Goal: Transaction & Acquisition: Subscribe to service/newsletter

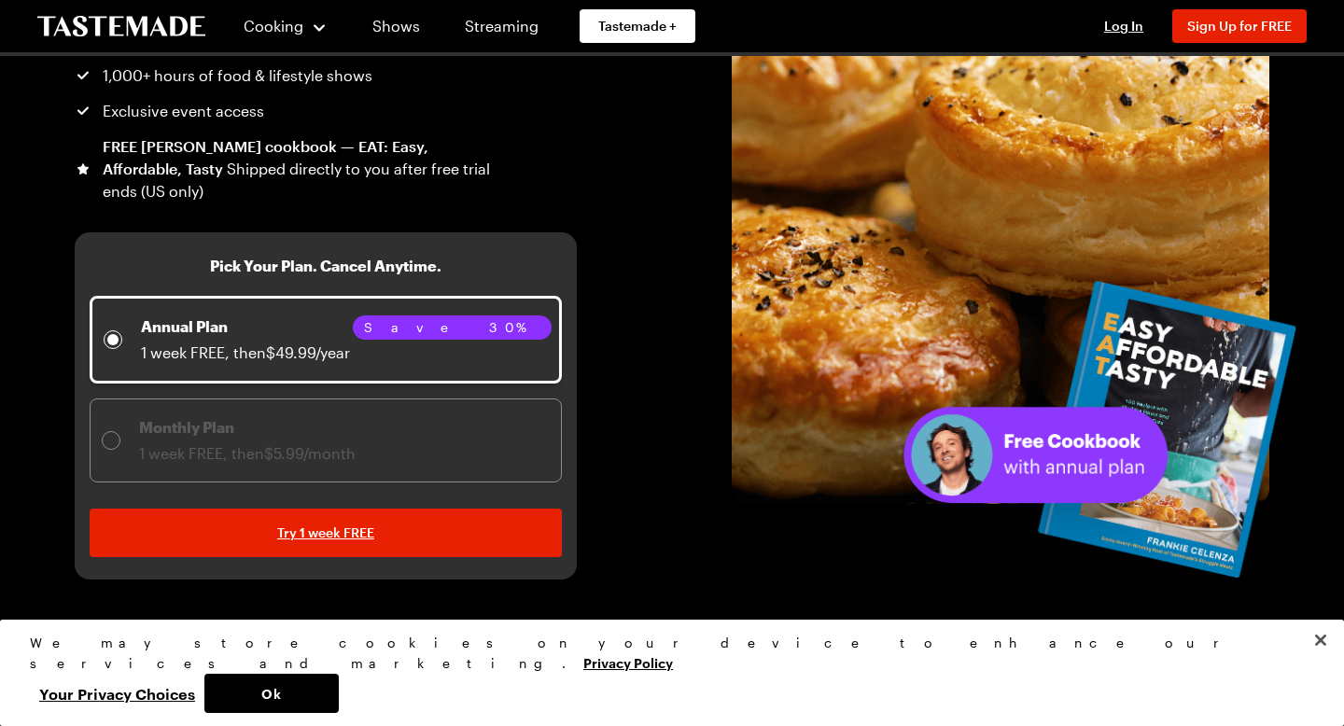
scroll to position [301, 0]
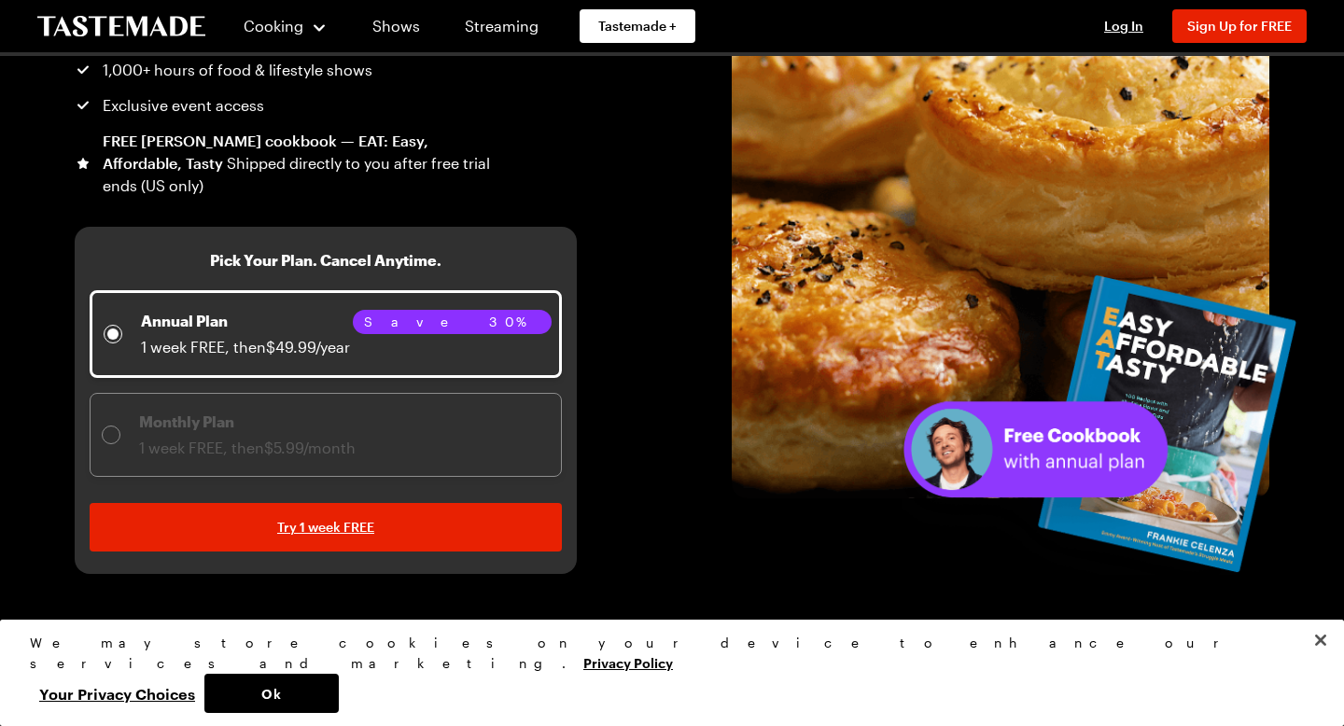
click at [492, 394] on span "Monthly Plan 1 week FREE, then $5.99/month" at bounding box center [326, 435] width 472 height 84
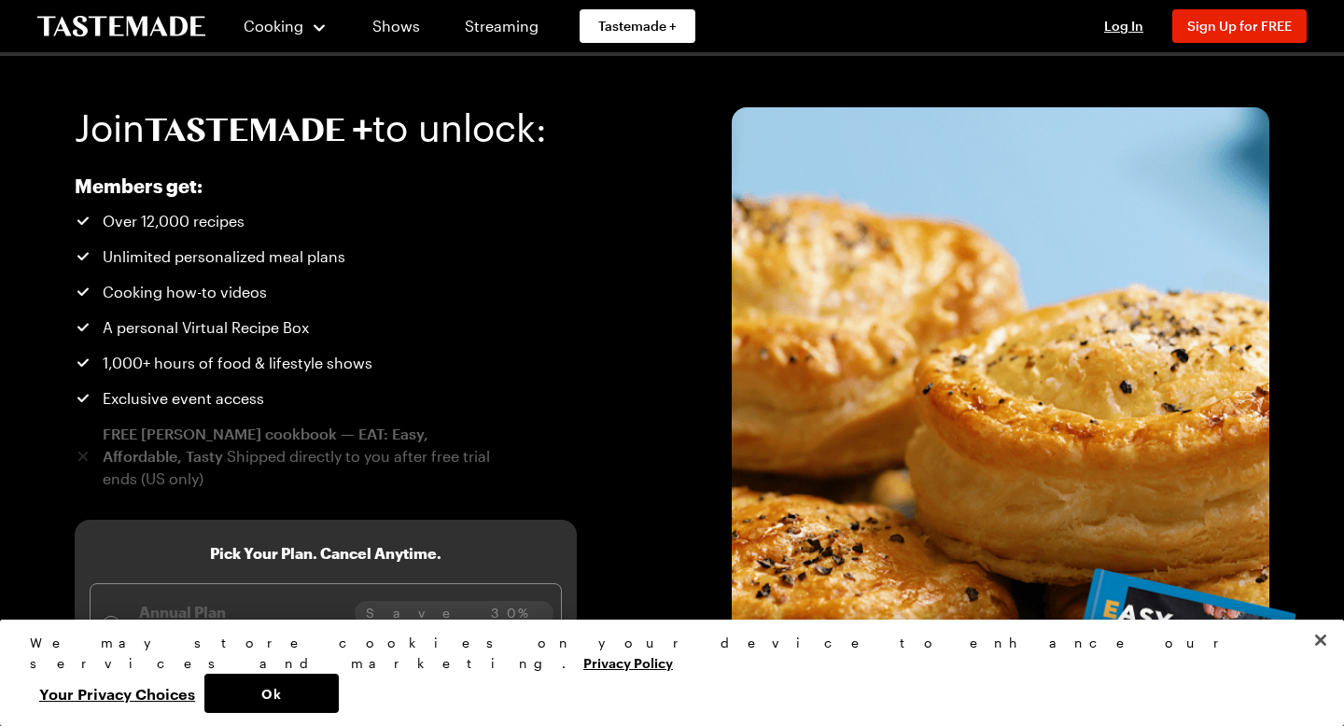
scroll to position [0, 0]
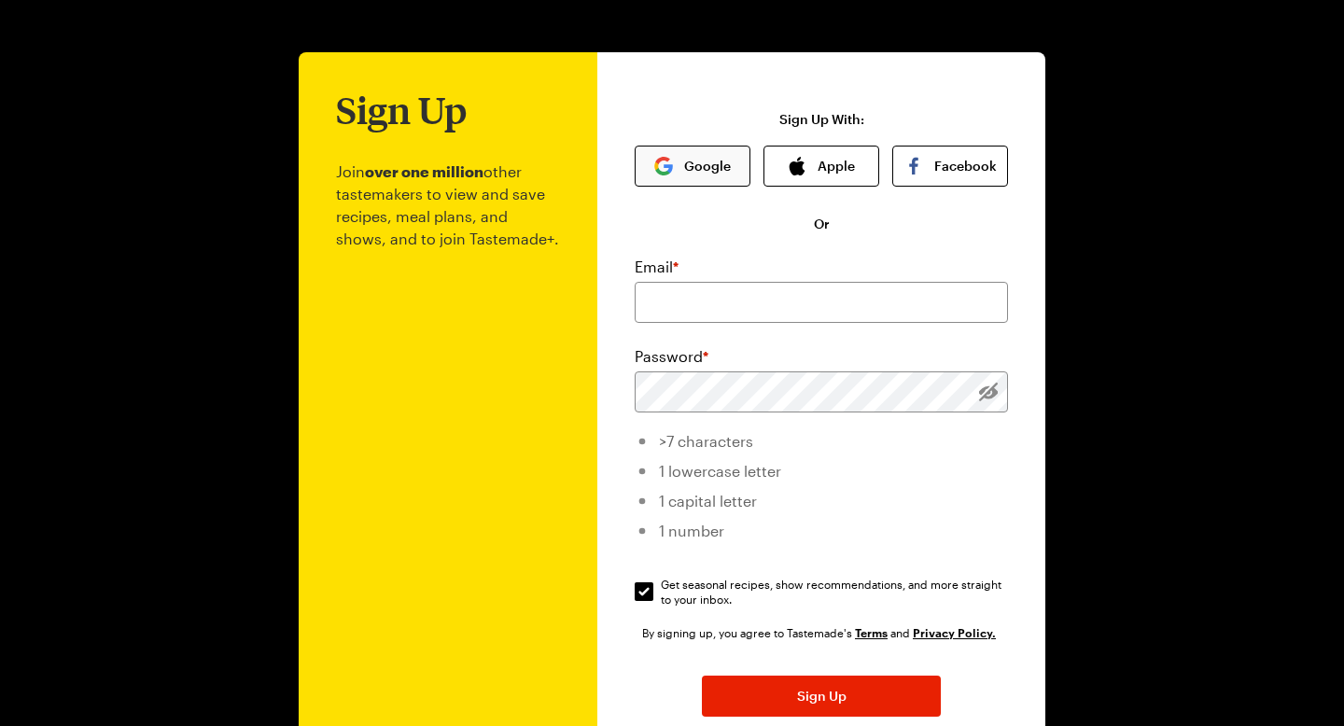
click at [666, 167] on img "button" at bounding box center [663, 166] width 19 height 19
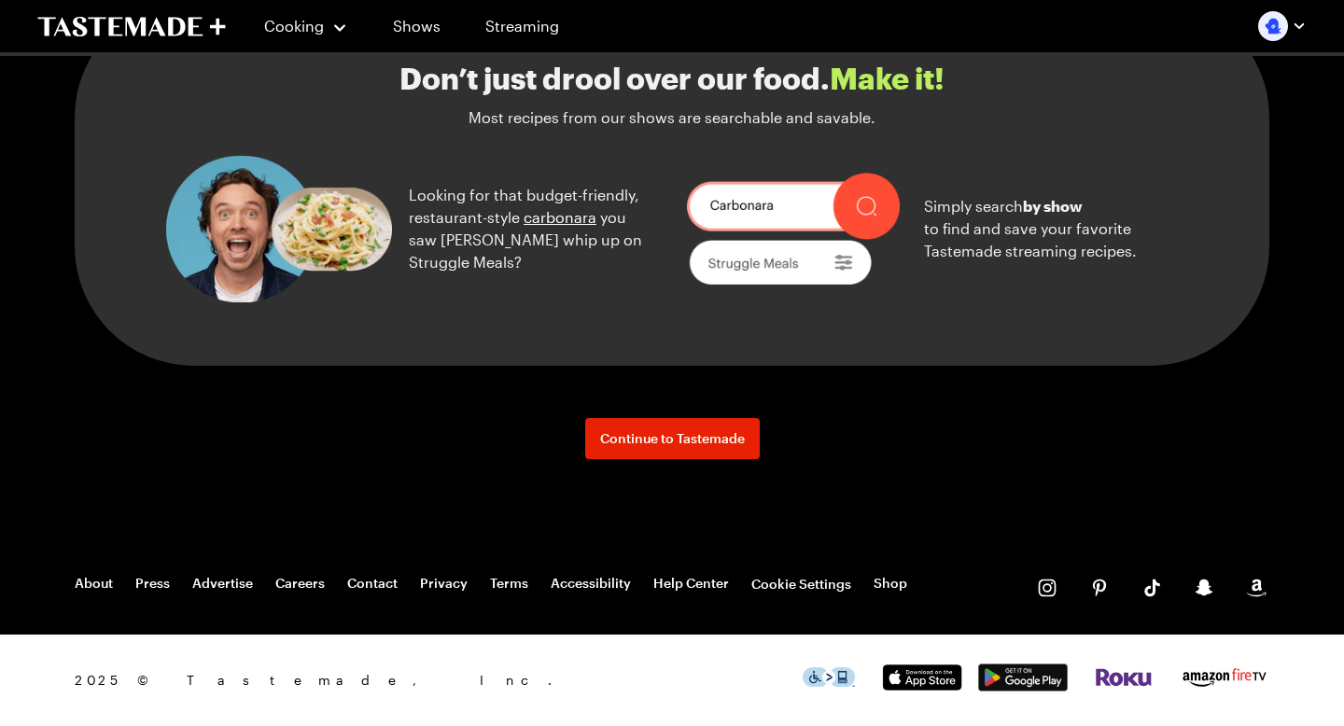
scroll to position [2162, 0]
click at [440, 42] on link "Shows" at bounding box center [416, 26] width 85 height 52
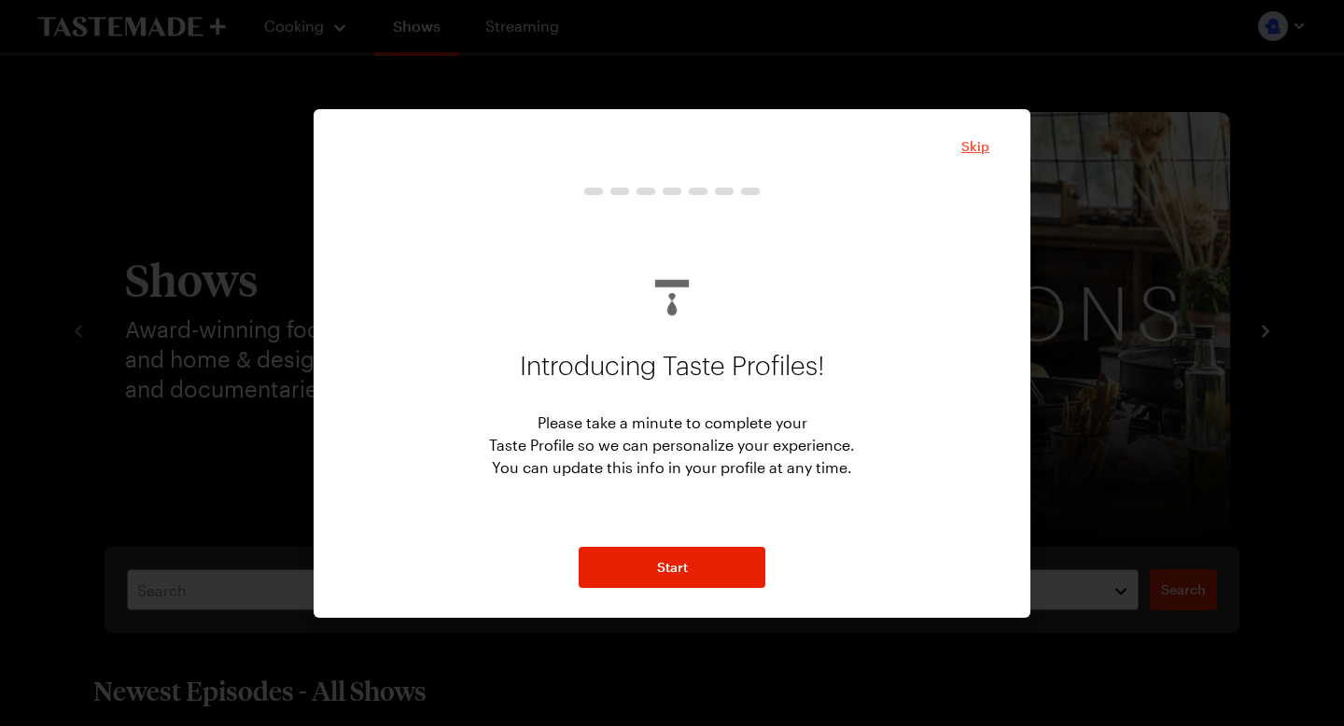
click at [970, 146] on span "Skip" at bounding box center [975, 146] width 28 height 19
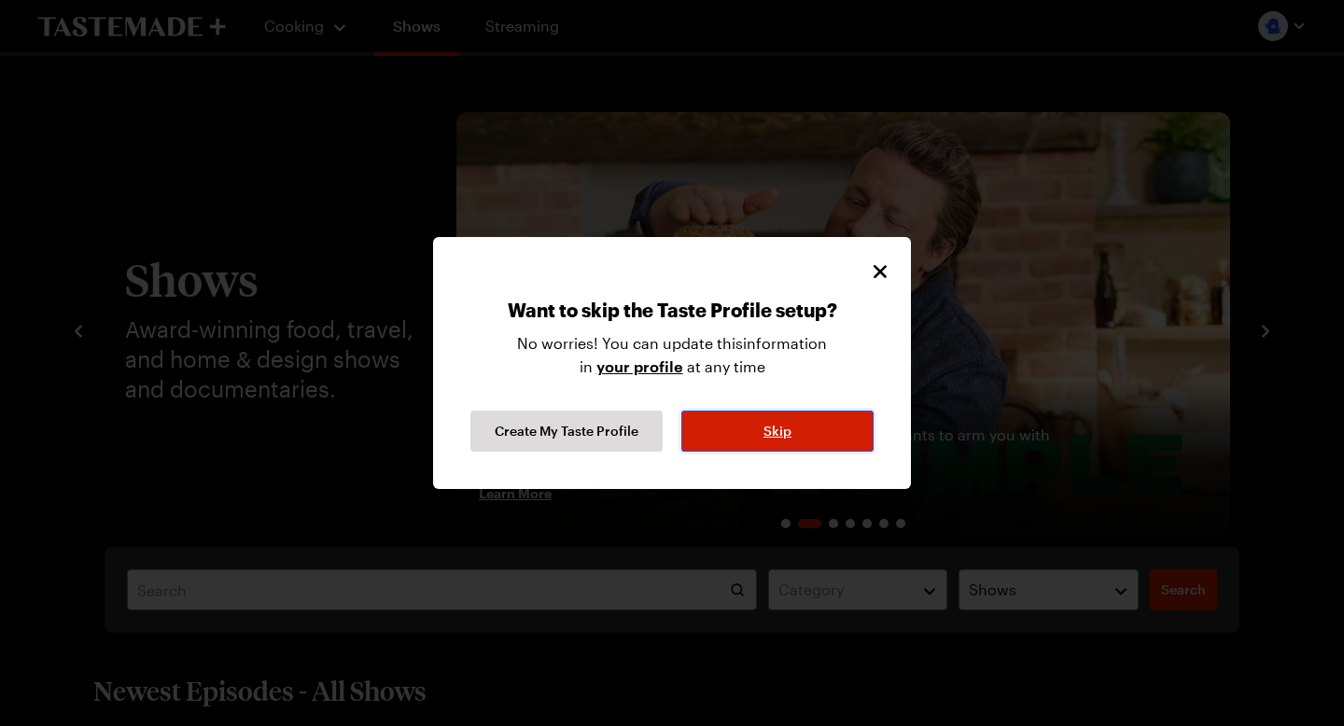
click at [832, 431] on button "Skip" at bounding box center [777, 431] width 192 height 41
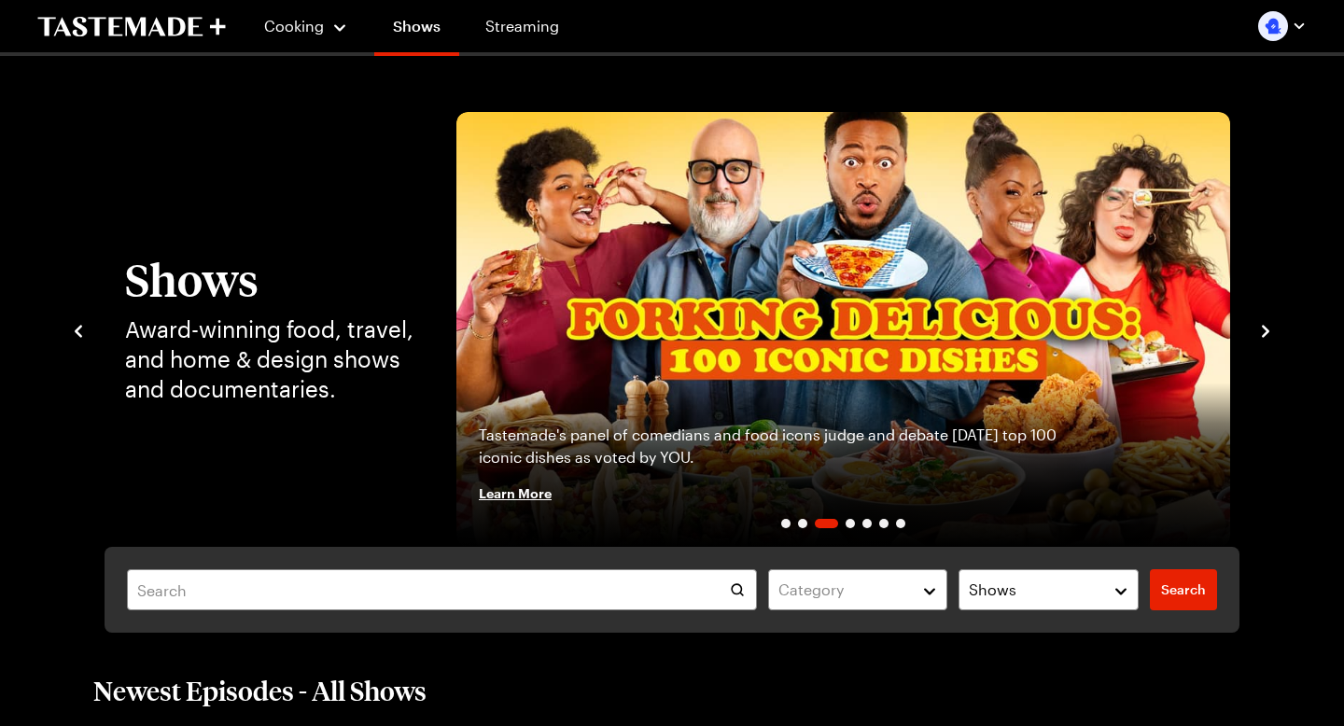
click at [1260, 336] on icon "navigate to next item" at bounding box center [1265, 331] width 19 height 19
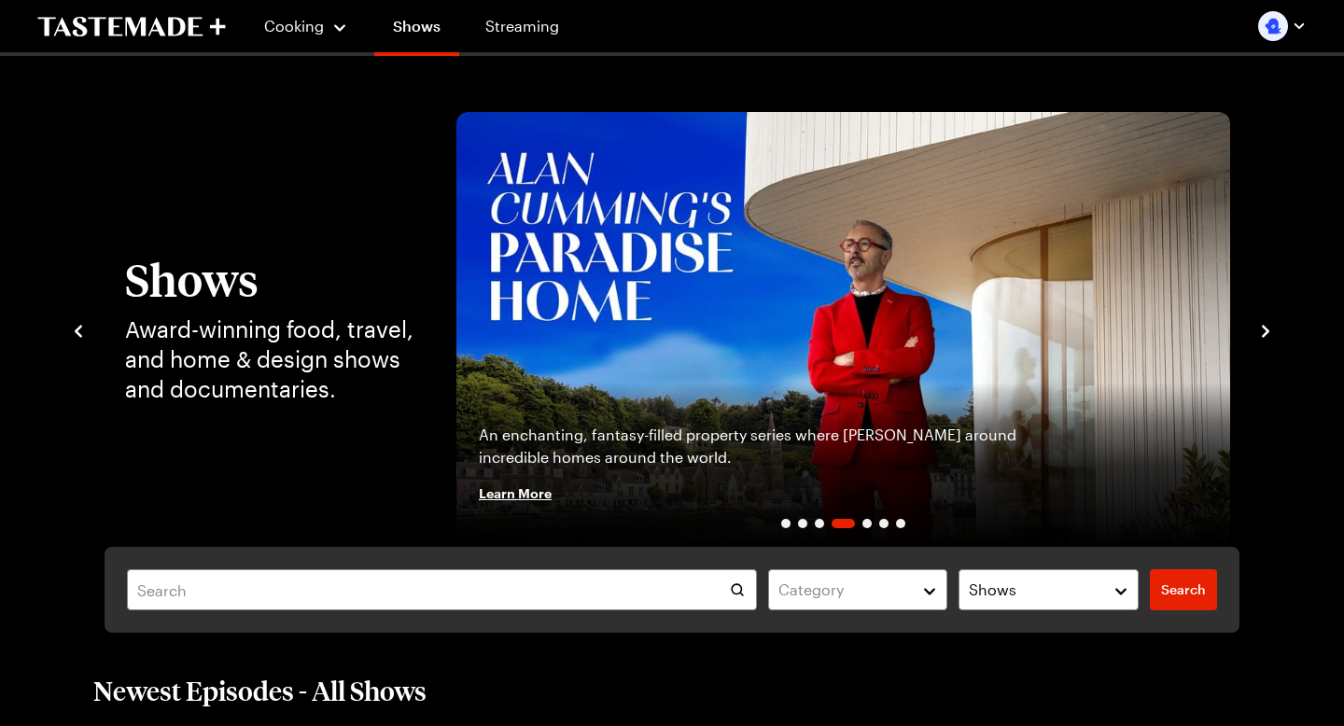
click at [1261, 337] on icon "navigate to next item" at bounding box center [1265, 331] width 19 height 19
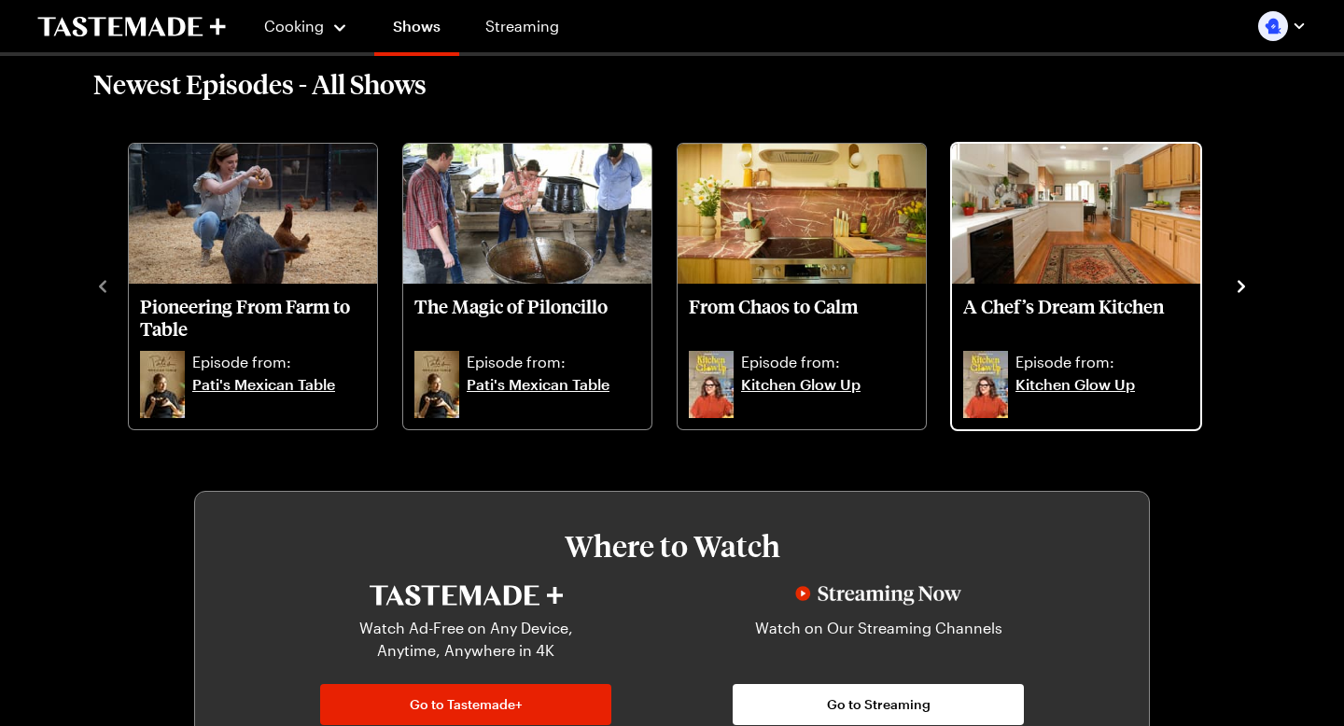
scroll to position [608, 0]
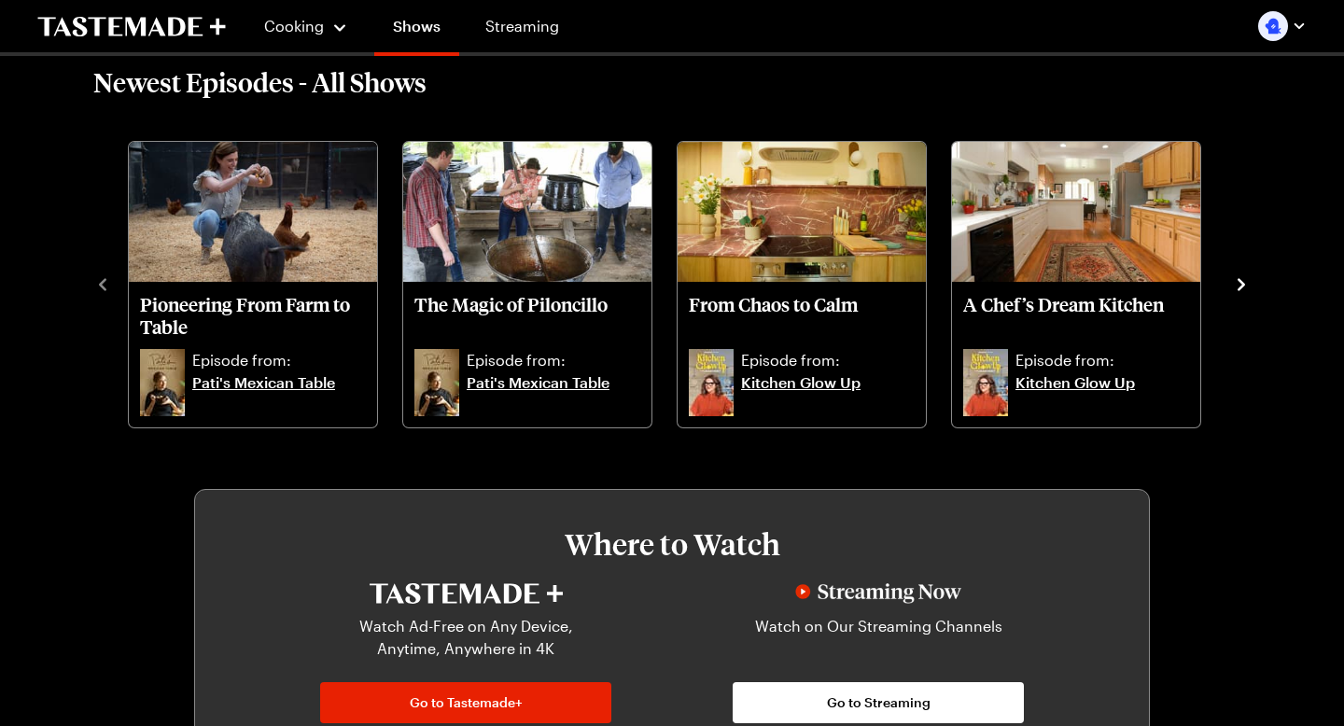
click at [1244, 286] on icon "navigate to next item" at bounding box center [1241, 284] width 19 height 19
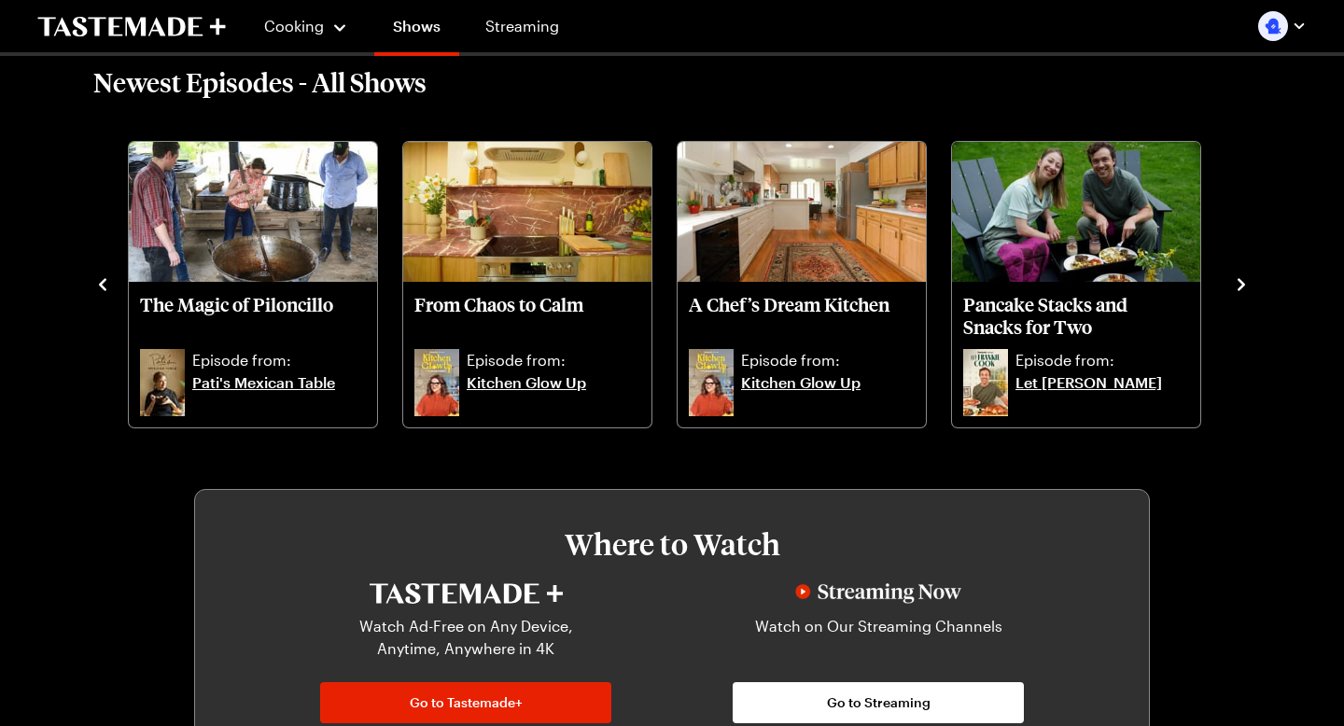
click at [1244, 286] on icon "navigate to next item" at bounding box center [1241, 284] width 19 height 19
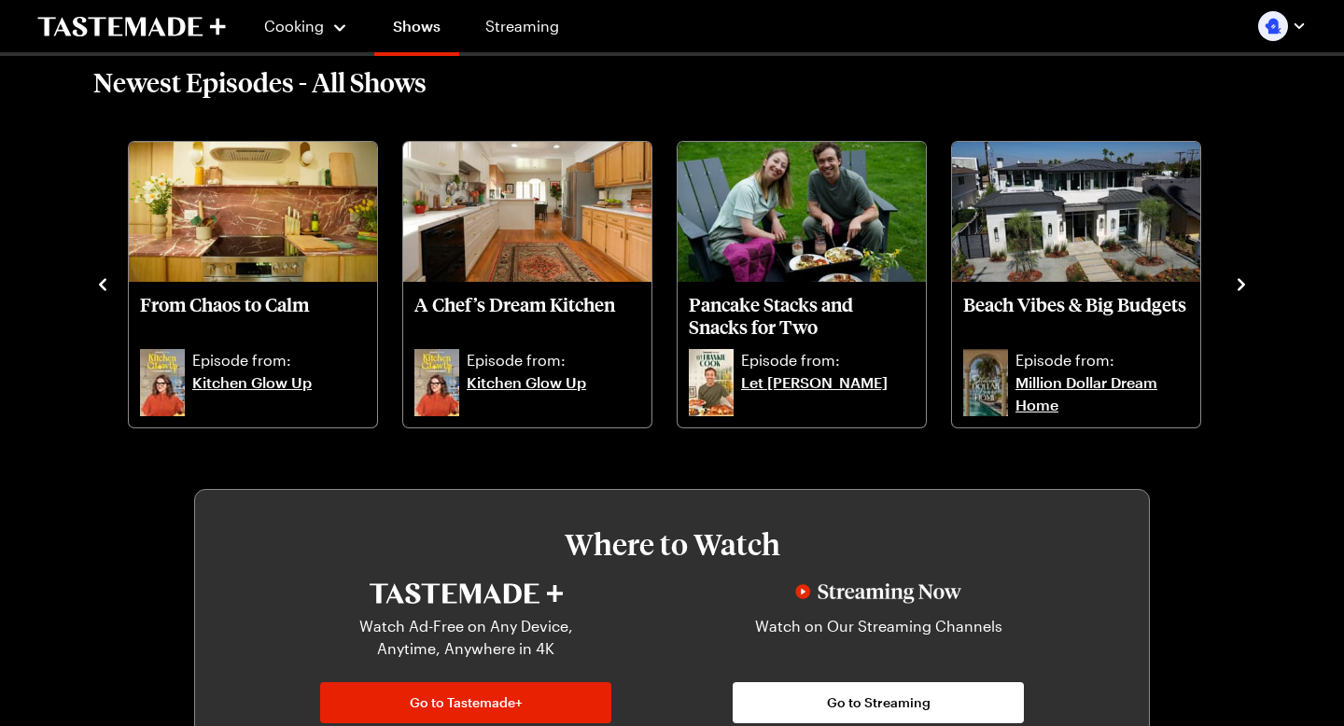
click at [1244, 286] on icon "navigate to next item" at bounding box center [1241, 284] width 19 height 19
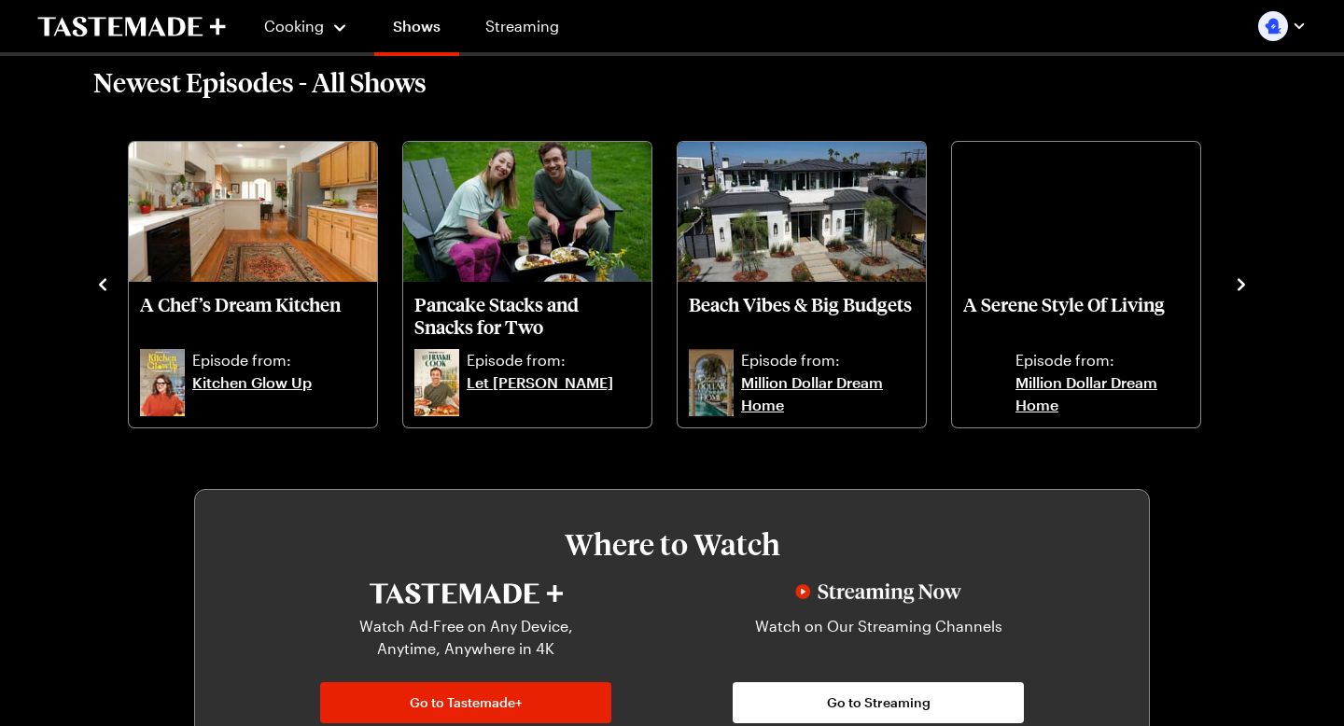
click at [1244, 286] on icon "navigate to next item" at bounding box center [1241, 284] width 19 height 19
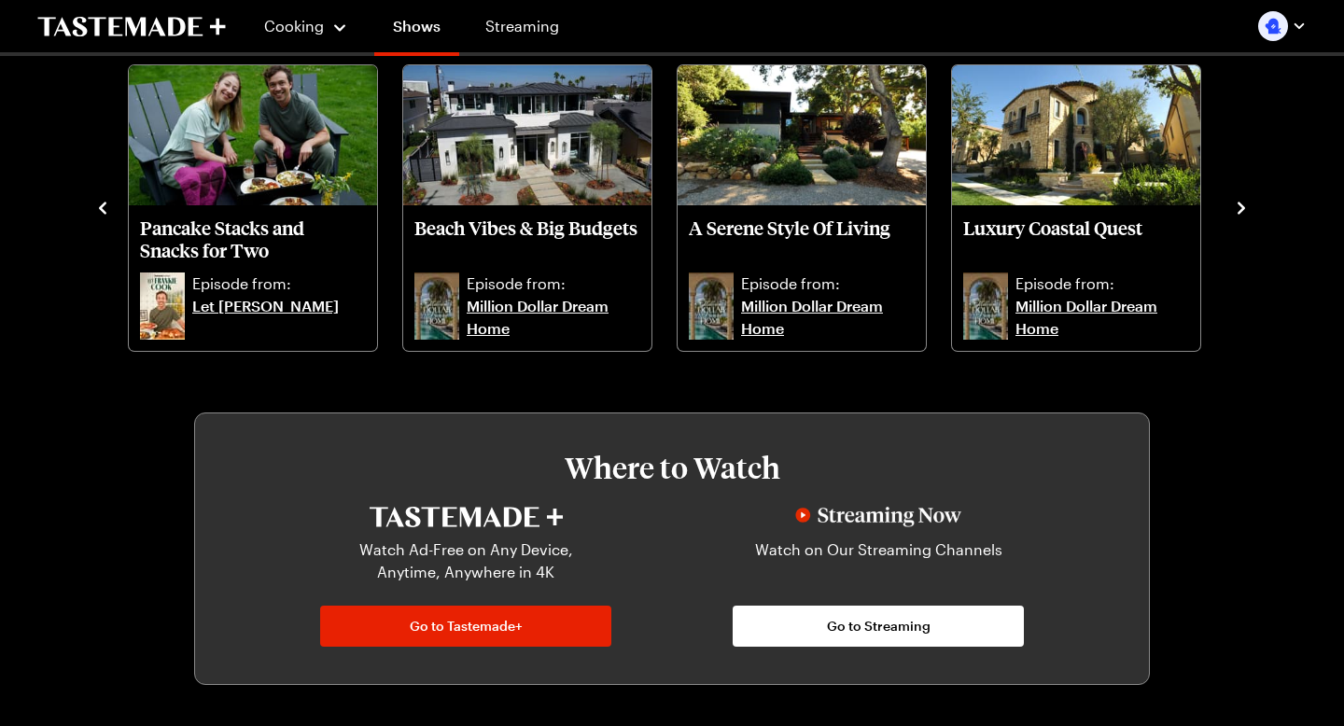
scroll to position [701, 0]
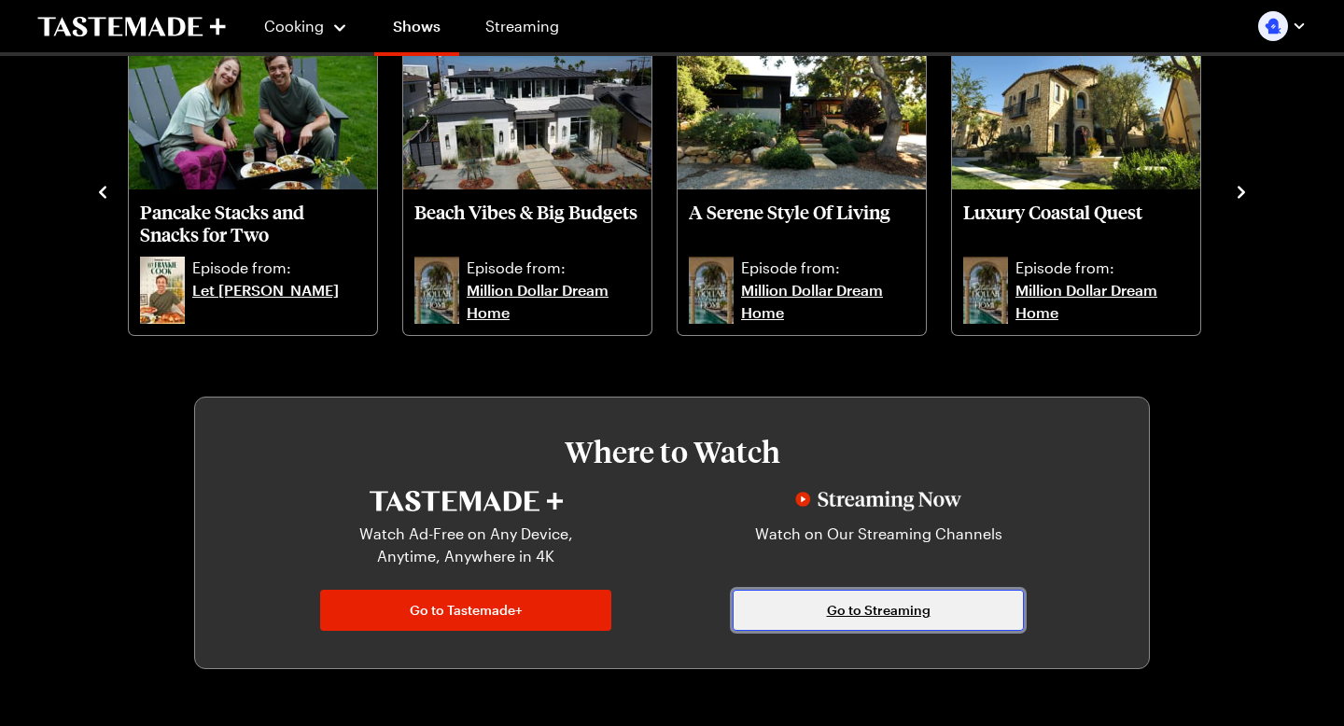
click at [997, 595] on link "Go to Streaming" at bounding box center [877, 610] width 291 height 41
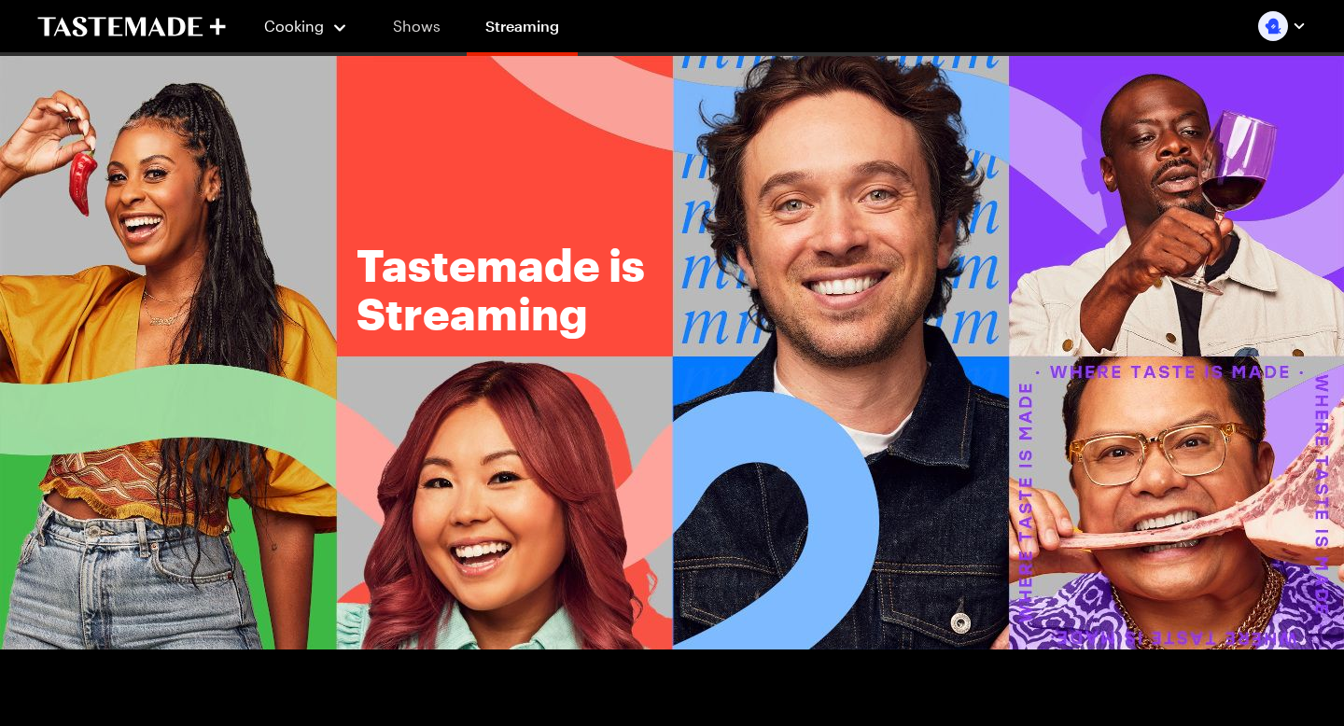
click at [456, 29] on link "Shows" at bounding box center [416, 26] width 85 height 52
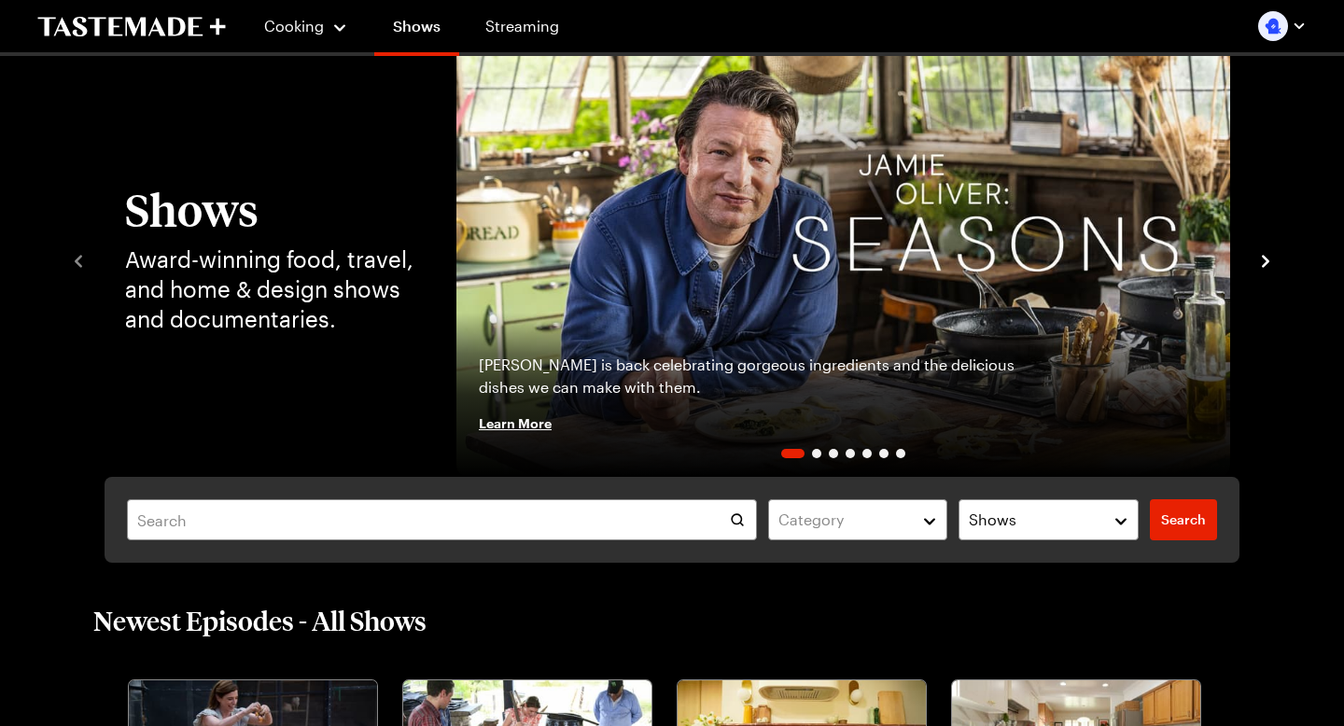
scroll to position [52, 0]
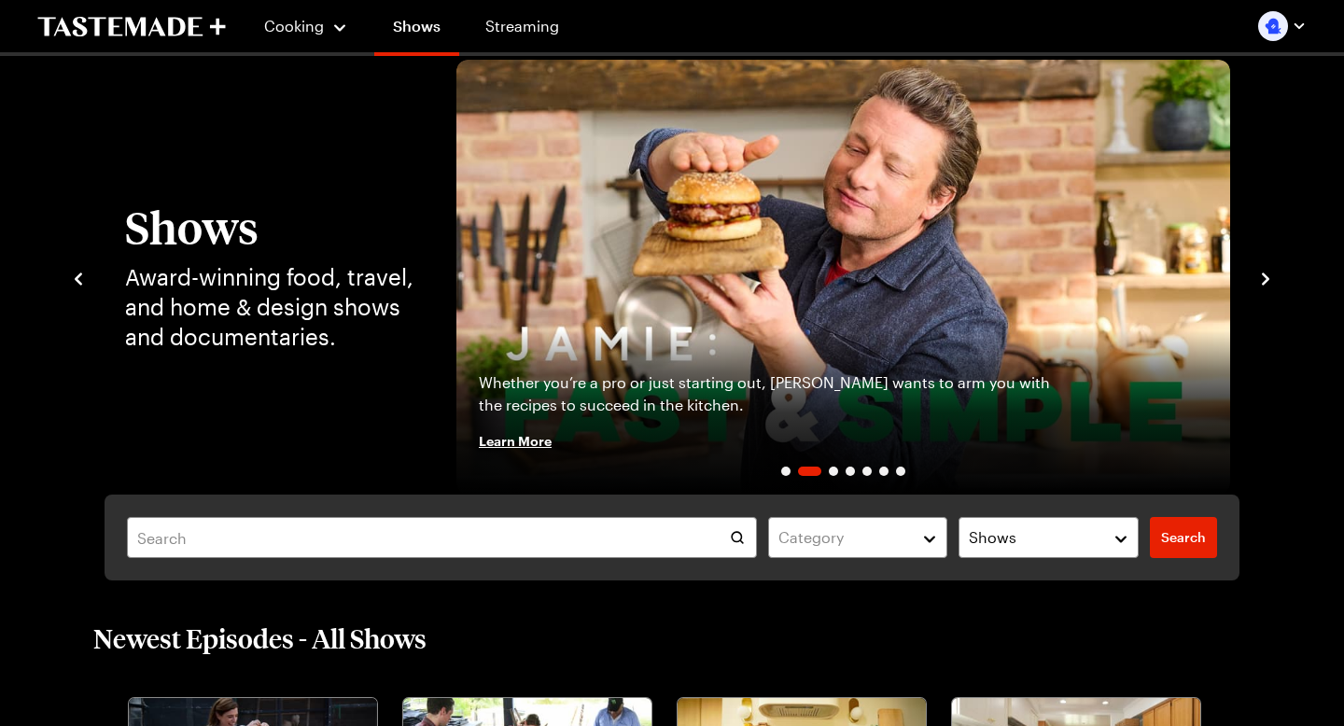
click at [1260, 283] on icon "navigate to next item" at bounding box center [1265, 279] width 19 height 19
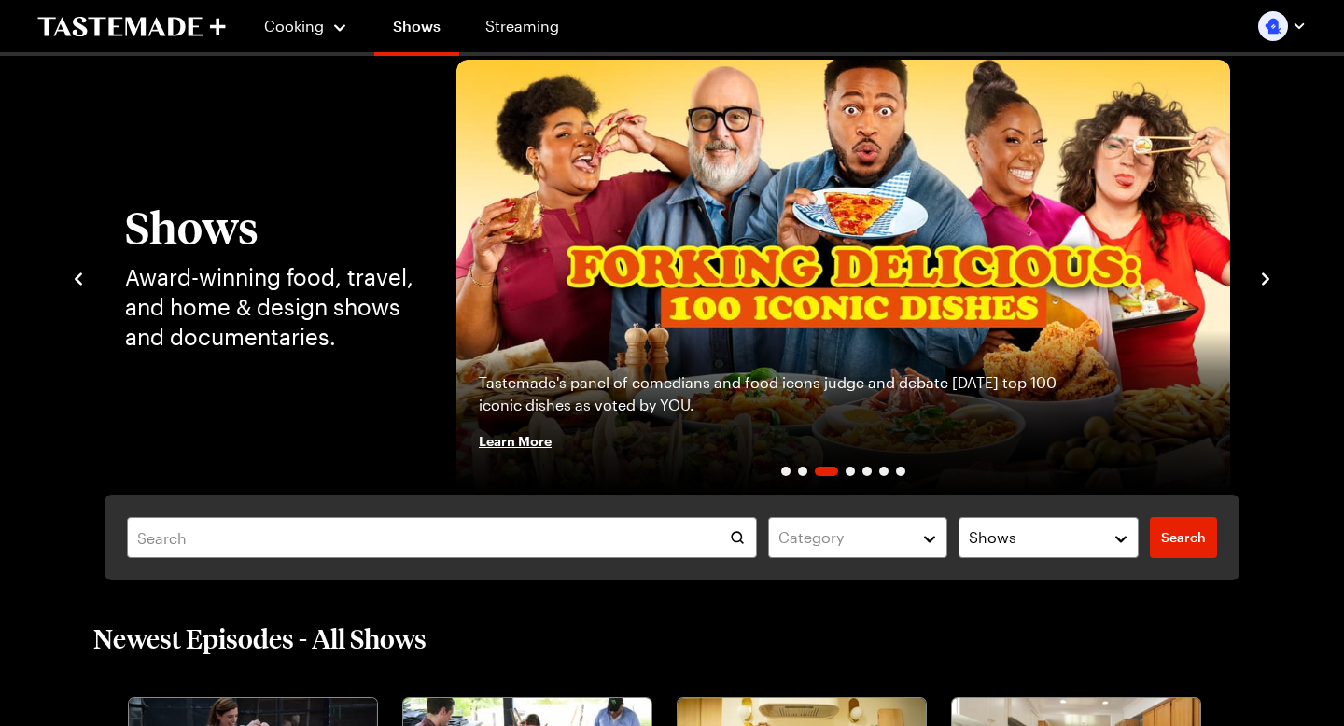
click at [1260, 282] on icon "navigate to next item" at bounding box center [1265, 279] width 19 height 19
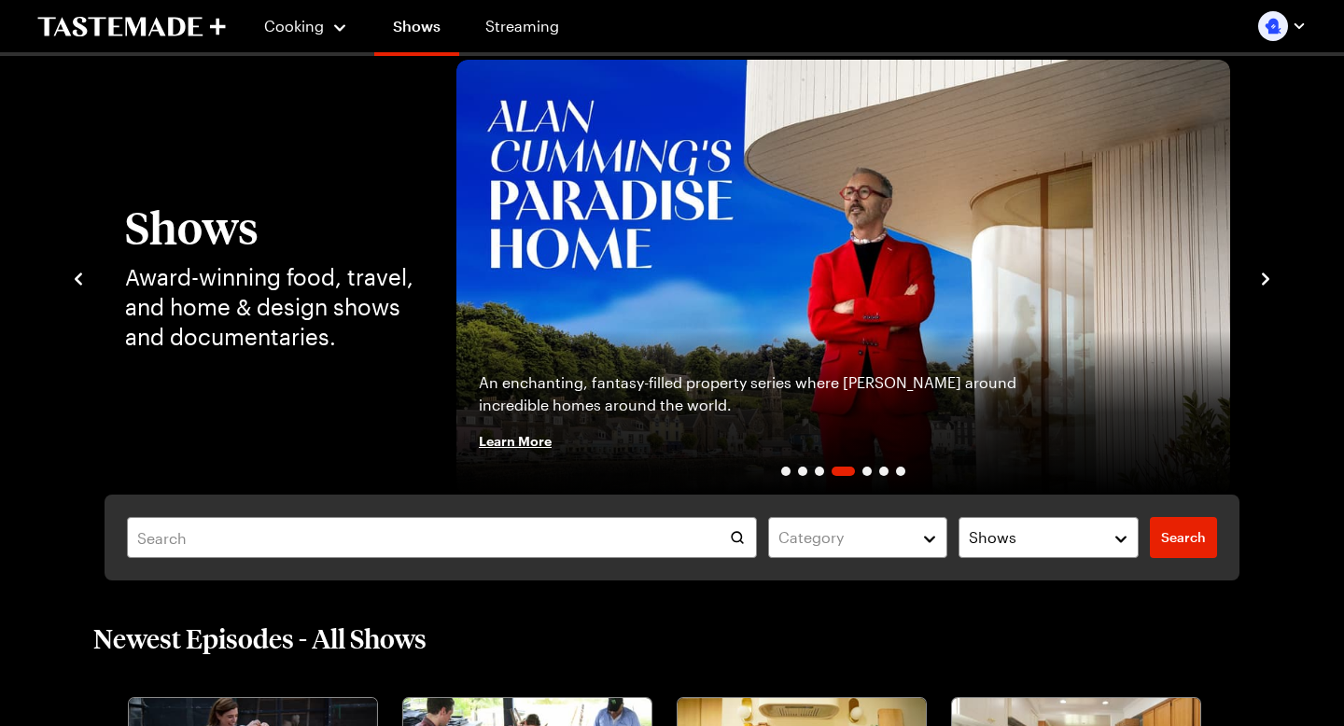
click at [1260, 282] on icon "navigate to next item" at bounding box center [1265, 279] width 19 height 19
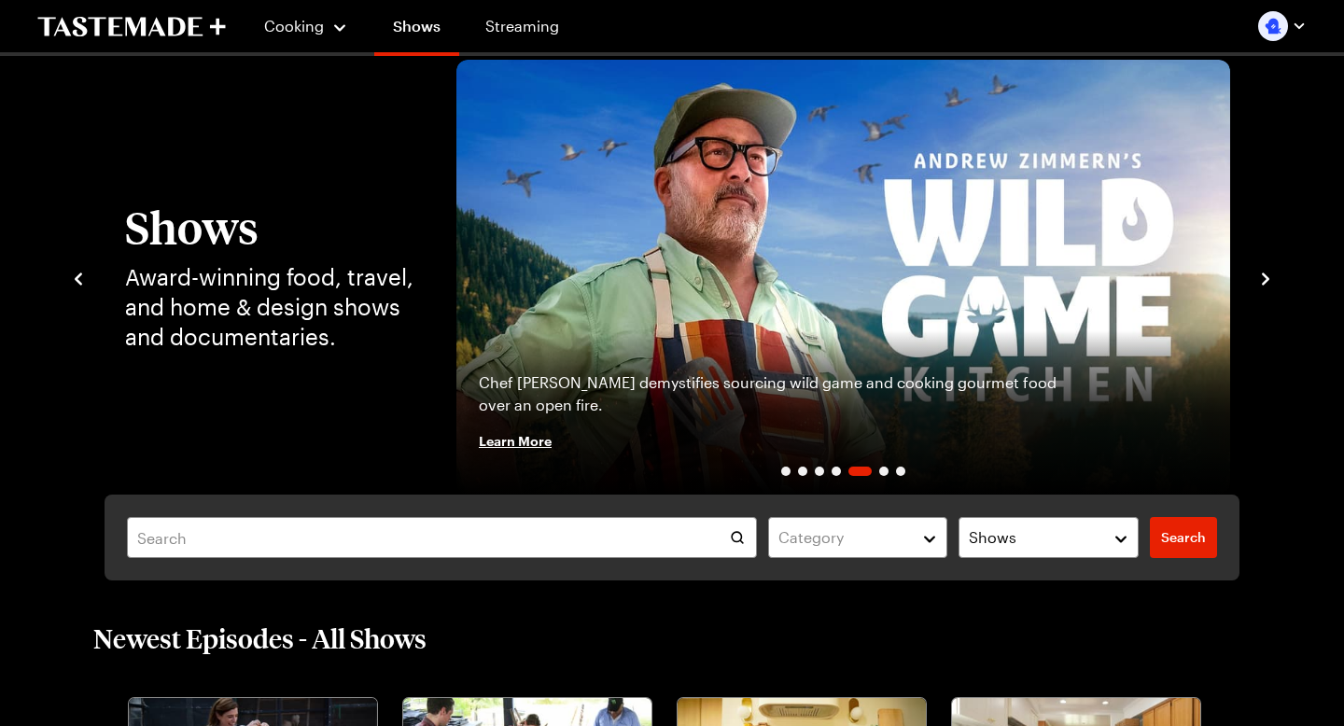
click at [1260, 282] on icon "navigate to next item" at bounding box center [1265, 279] width 19 height 19
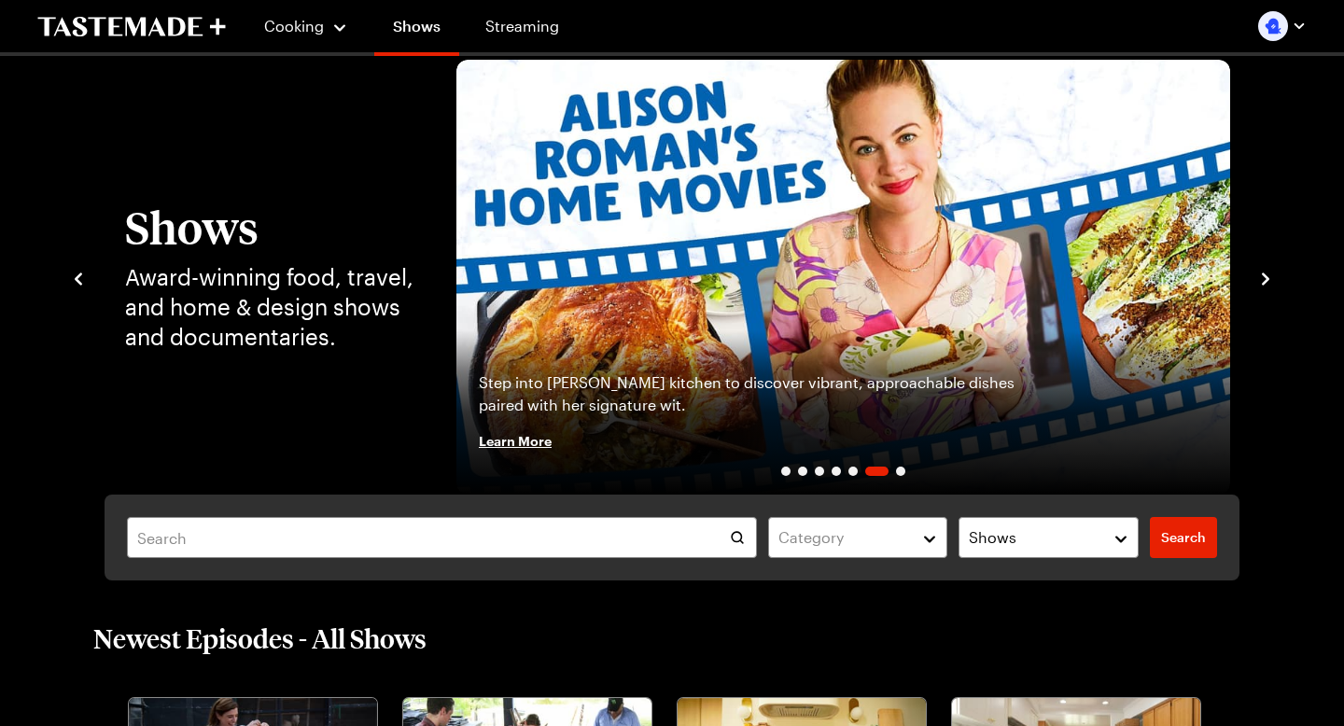
click at [1260, 282] on icon "navigate to next item" at bounding box center [1265, 279] width 19 height 19
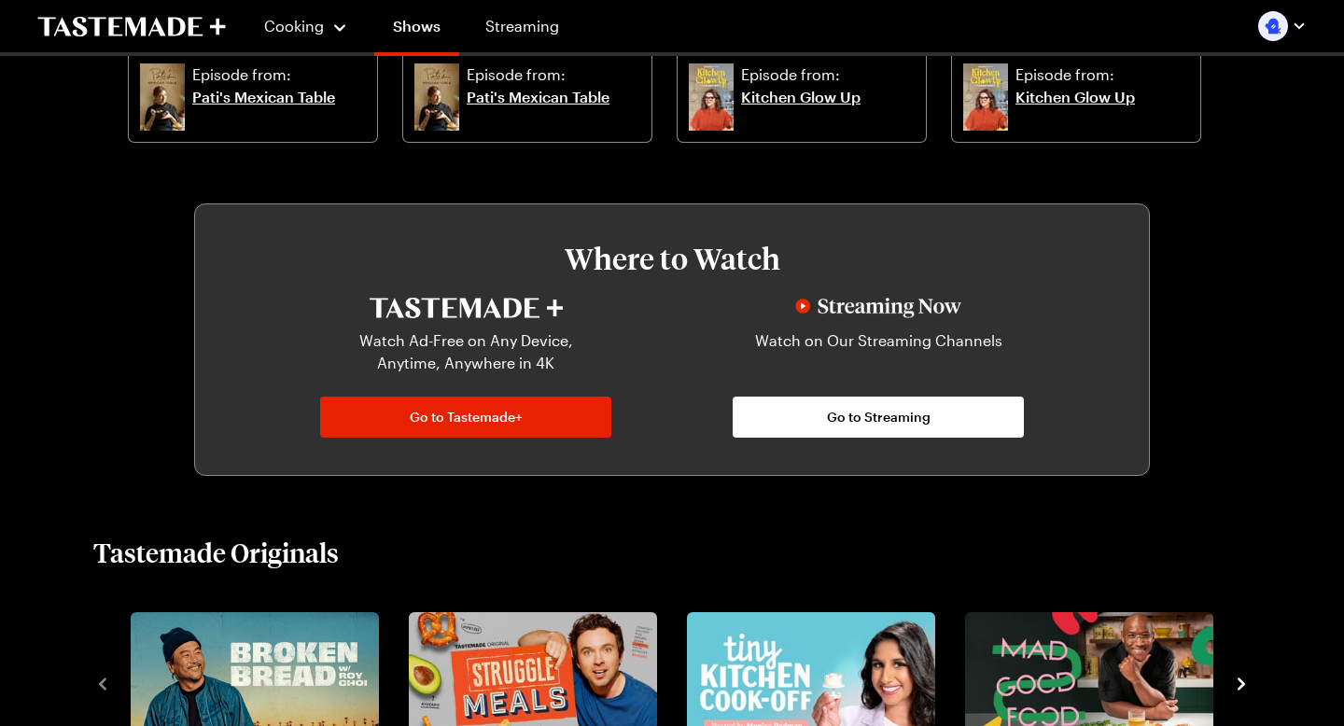
scroll to position [907, 0]
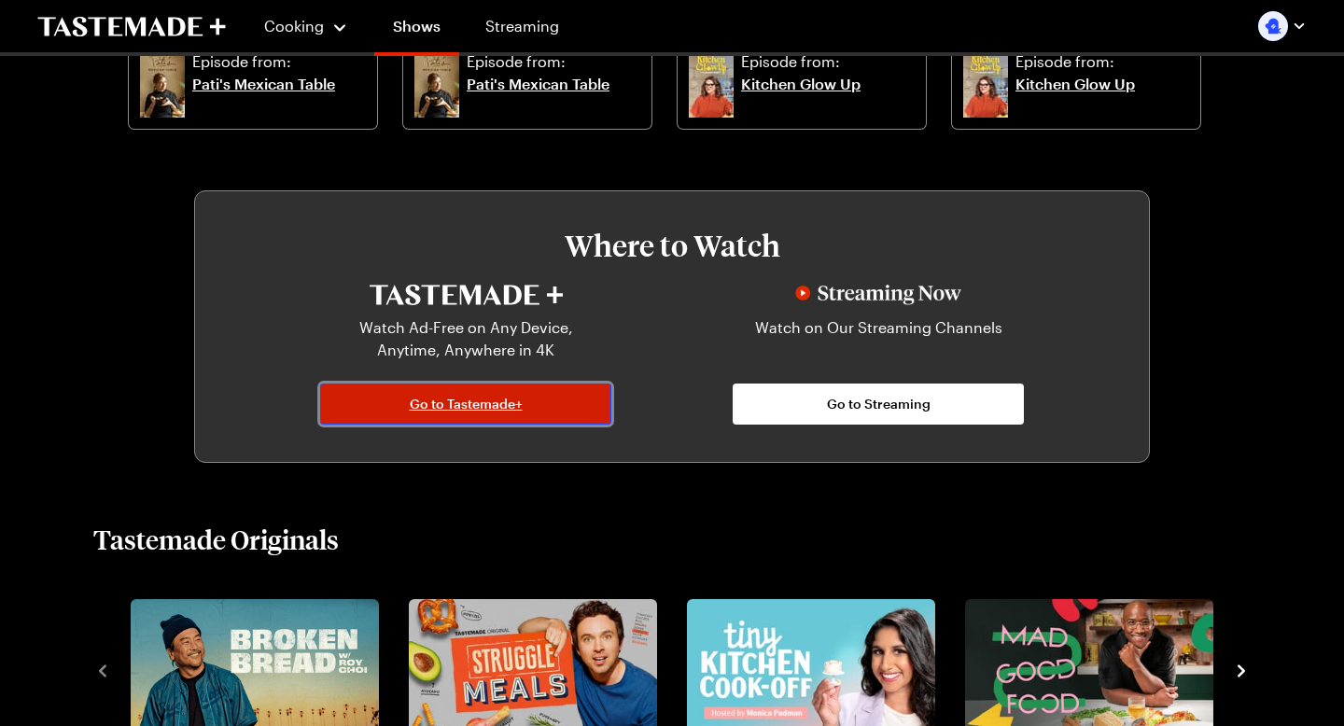
click at [579, 409] on link "Go to Tastemade+" at bounding box center [465, 404] width 291 height 41
